Goal: Task Accomplishment & Management: Manage account settings

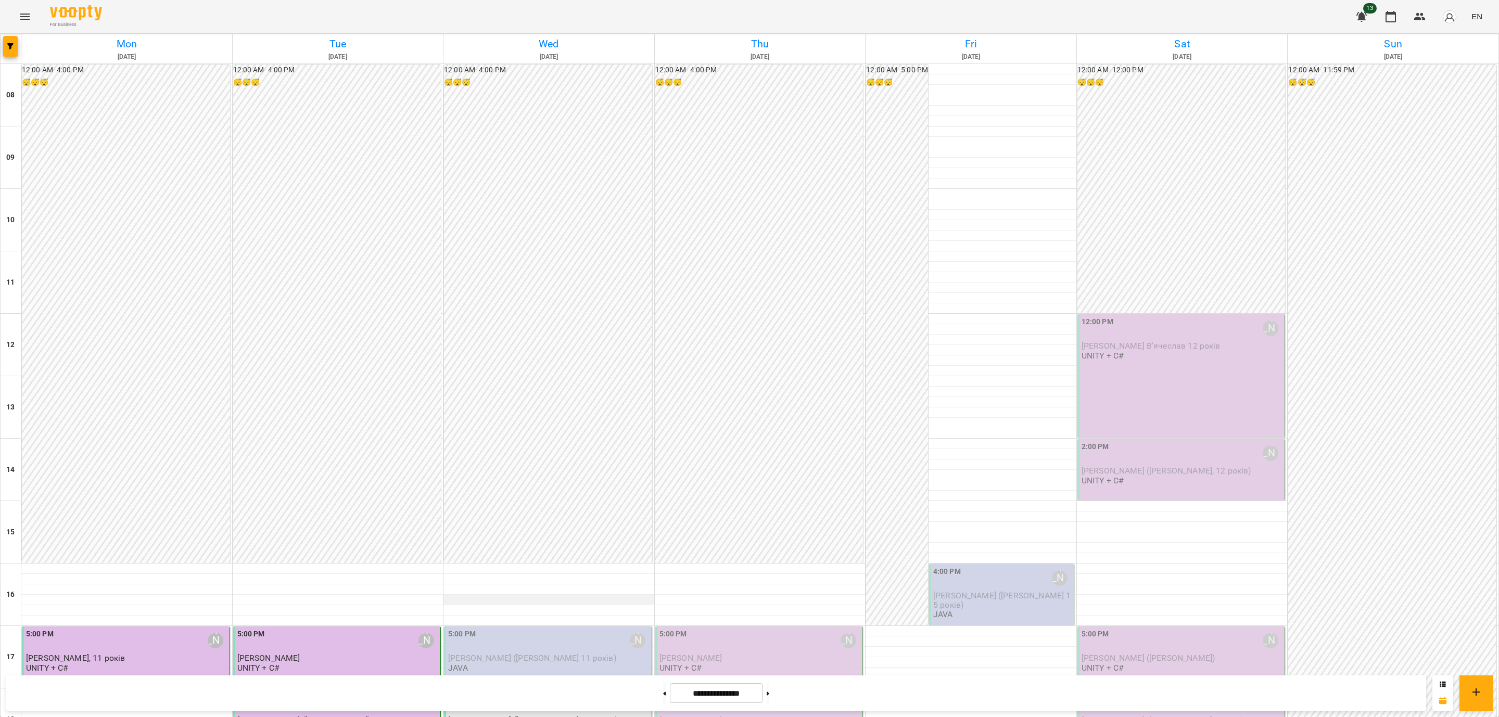
scroll to position [392, 0]
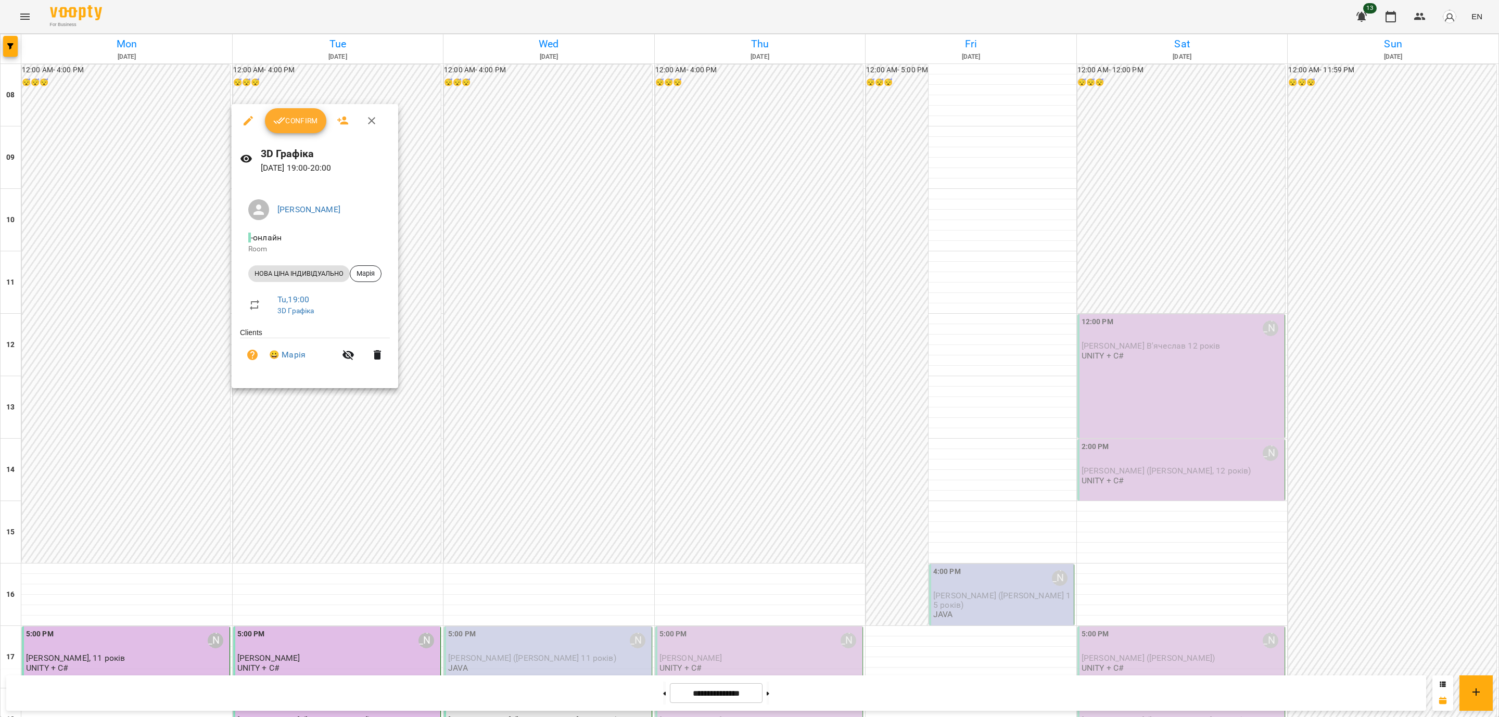
click at [282, 106] on div "Confirm" at bounding box center [315, 120] width 167 height 33
click at [282, 111] on button "Confirm" at bounding box center [295, 120] width 61 height 25
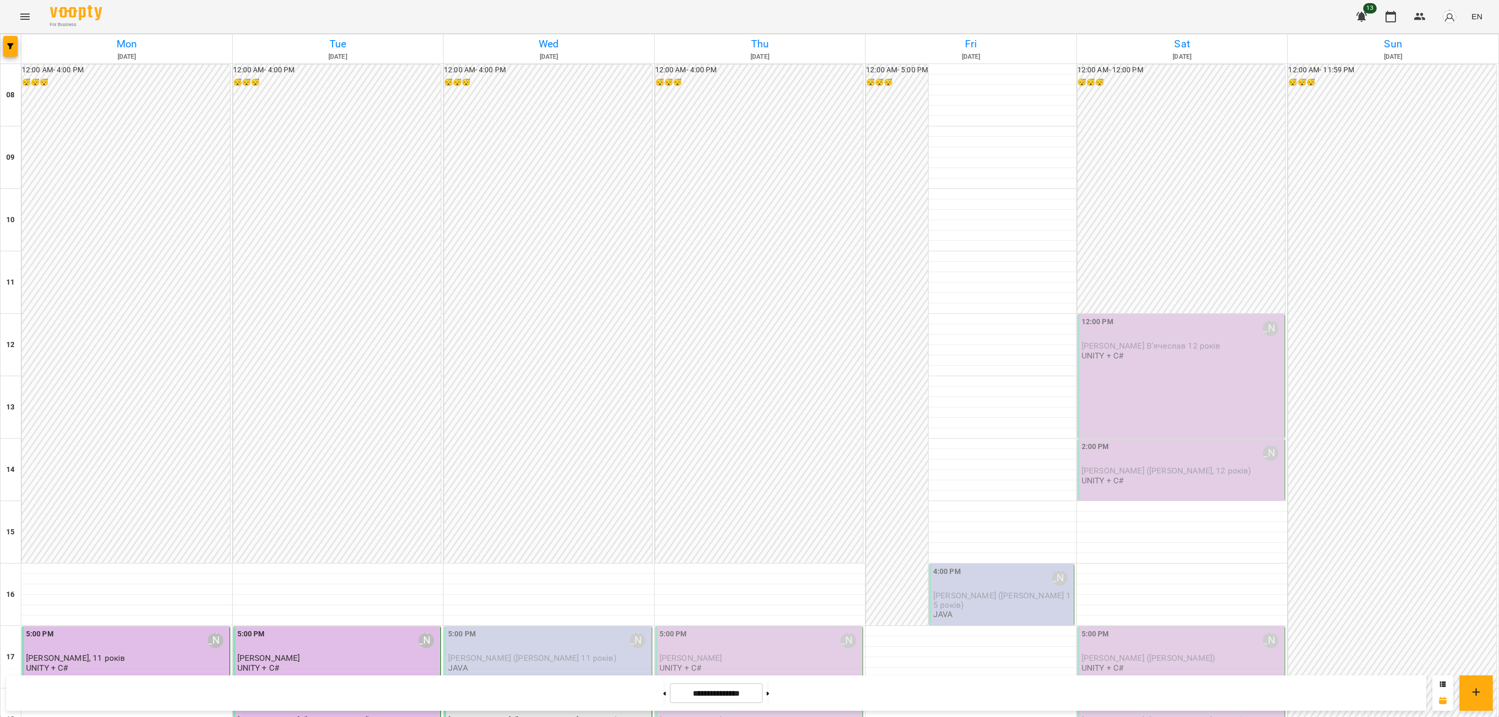
scroll to position [392, 0]
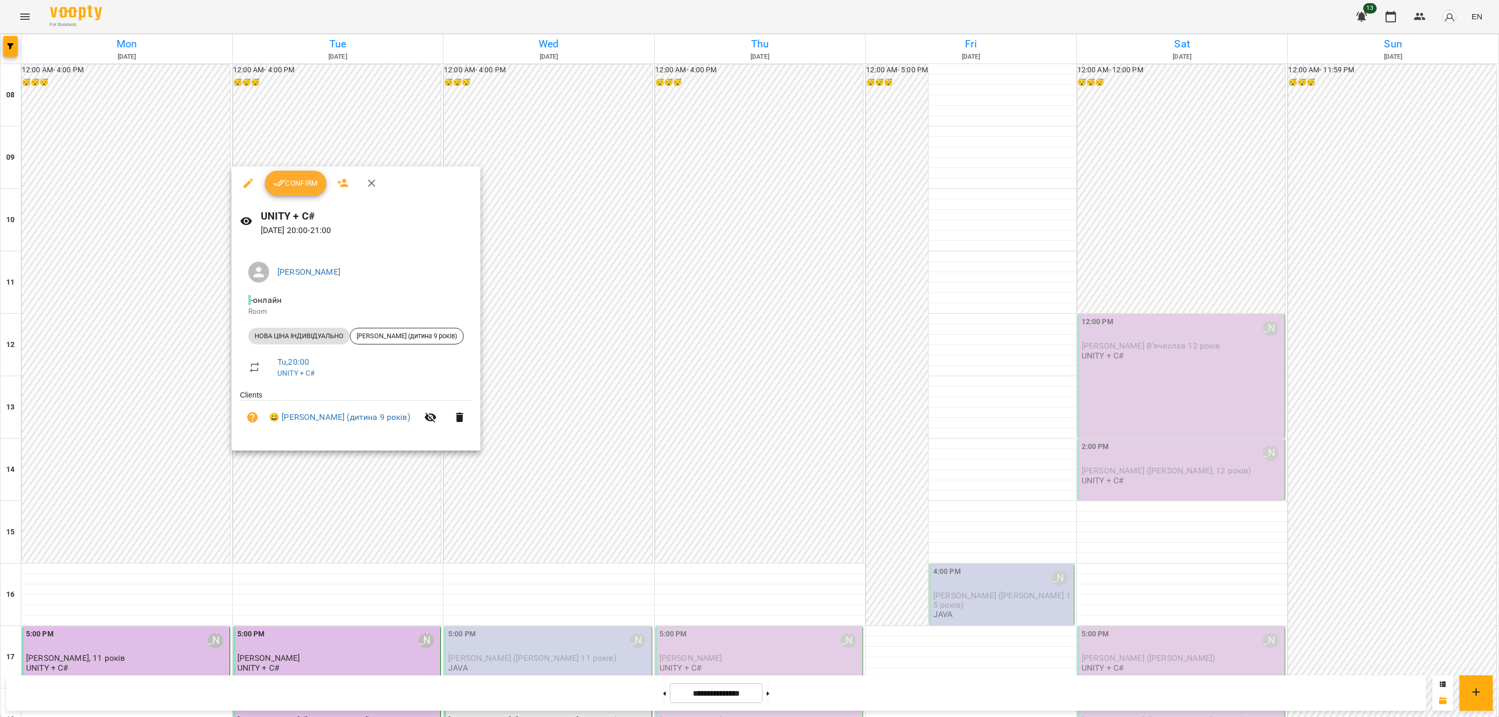
click at [293, 187] on span "Confirm" at bounding box center [295, 183] width 45 height 12
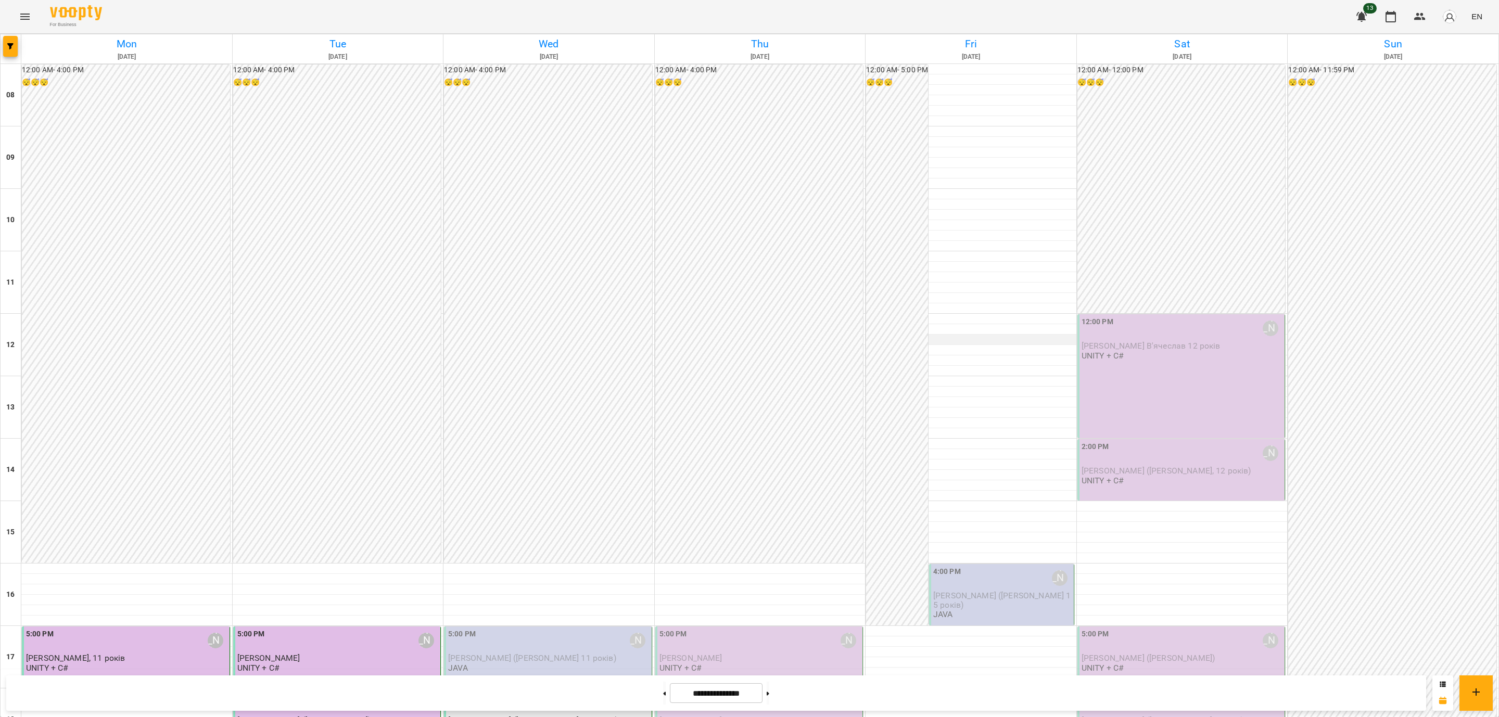
scroll to position [314, 0]
